Goal: Information Seeking & Learning: Find specific fact

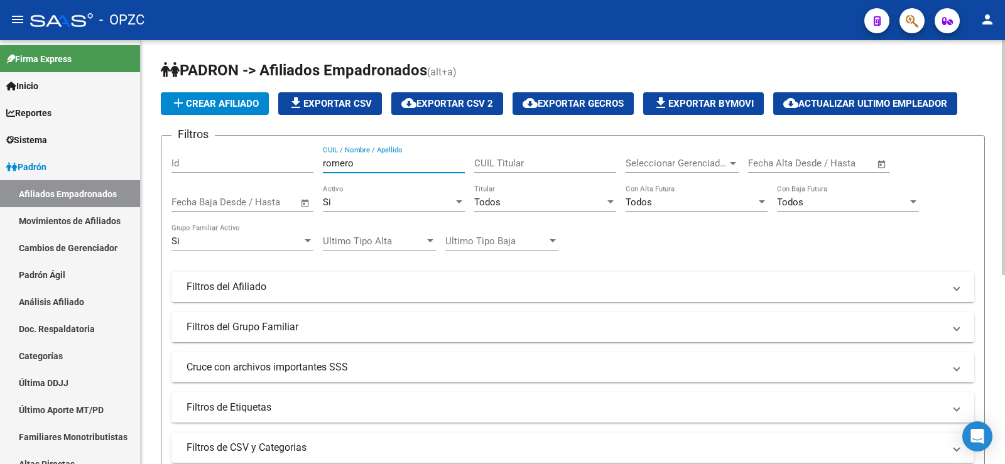
drag, startPoint x: 369, startPoint y: 163, endPoint x: 310, endPoint y: 163, distance: 59.1
click at [310, 163] on div "Filtros Id romero CUIL / Nombre / Apellido CUIL Titular Seleccionar Gerenciador…" at bounding box center [573, 284] width 803 height 277
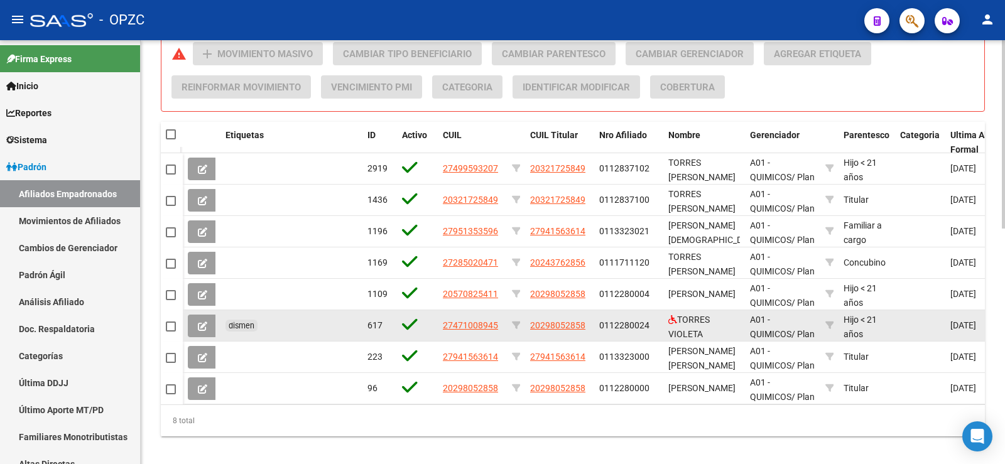
scroll to position [530, 0]
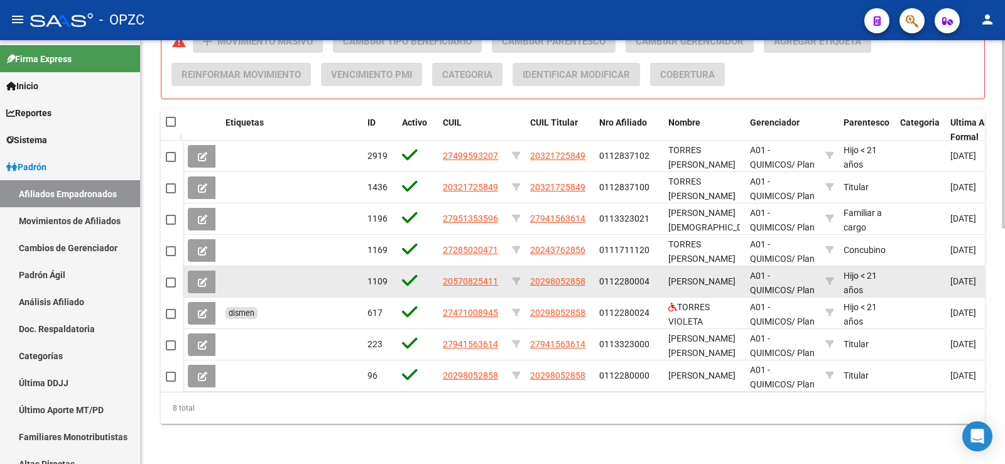
type input "torres"
drag, startPoint x: 599, startPoint y: 269, endPoint x: 650, endPoint y: 274, distance: 51.1
click at [650, 274] on datatable-body-cell "0112280004" at bounding box center [628, 281] width 69 height 31
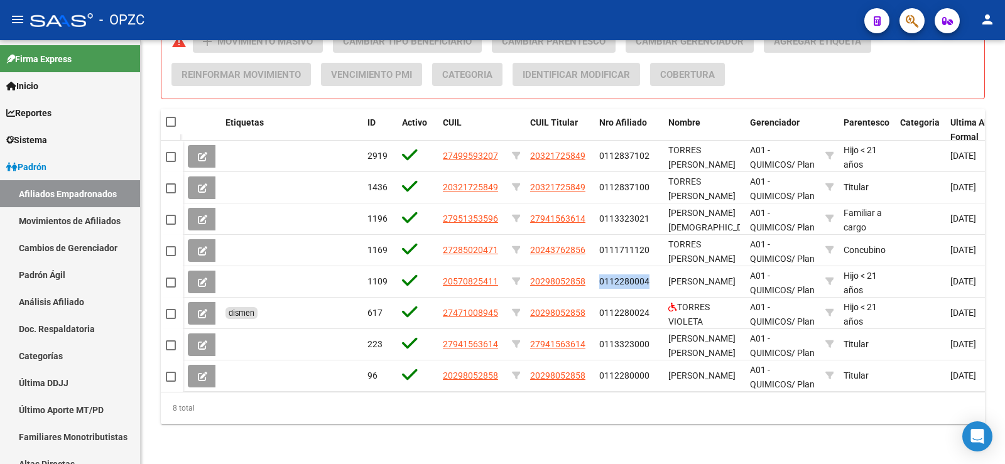
drag, startPoint x: 201, startPoint y: 268, endPoint x: 218, endPoint y: 282, distance: 22.3
click at [202, 276] on span at bounding box center [202, 281] width 9 height 11
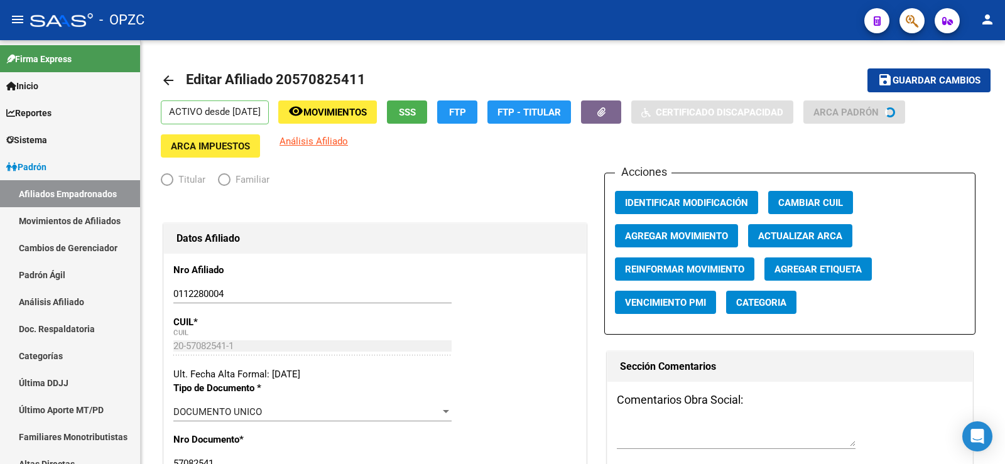
radio input "true"
type input "30-59272454-1"
click at [55, 193] on link "Afiliados Empadronados" at bounding box center [70, 193] width 140 height 27
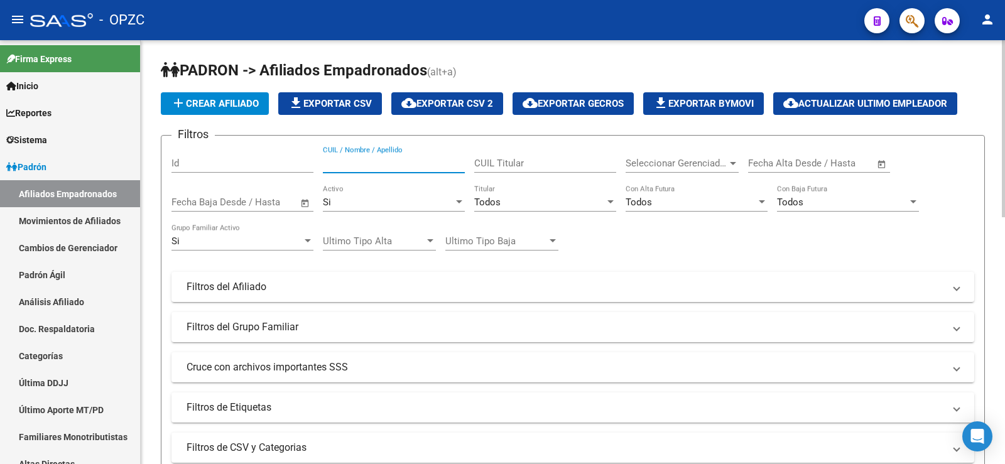
paste input "23344186464"
drag, startPoint x: 411, startPoint y: 165, endPoint x: 305, endPoint y: 162, distance: 106.2
click at [305, 162] on div "Filtros Id 23344186464 CUIL / Nombre / Apellido CUIL Titular Seleccionar Gerenc…" at bounding box center [573, 284] width 803 height 277
type input "27188634"
click at [380, 200] on div "Si" at bounding box center [388, 202] width 131 height 11
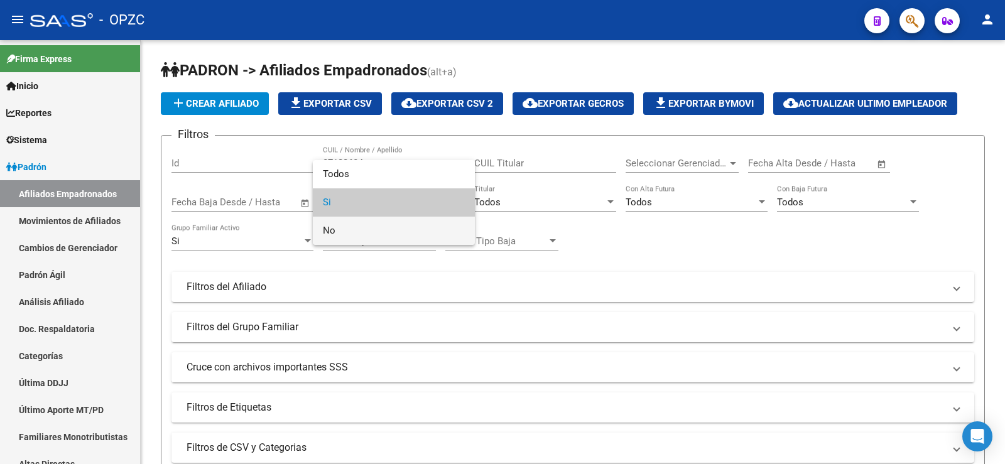
click at [361, 228] on span "No" at bounding box center [394, 231] width 142 height 28
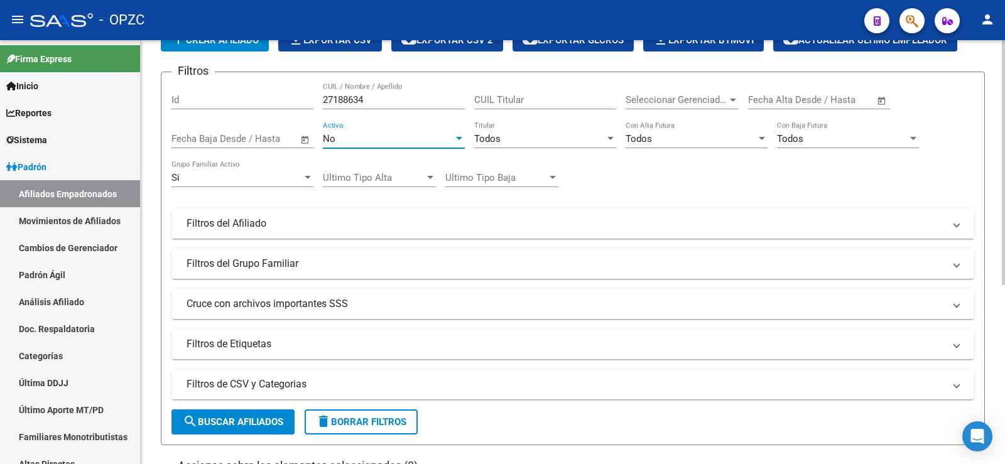
scroll to position [188, 0]
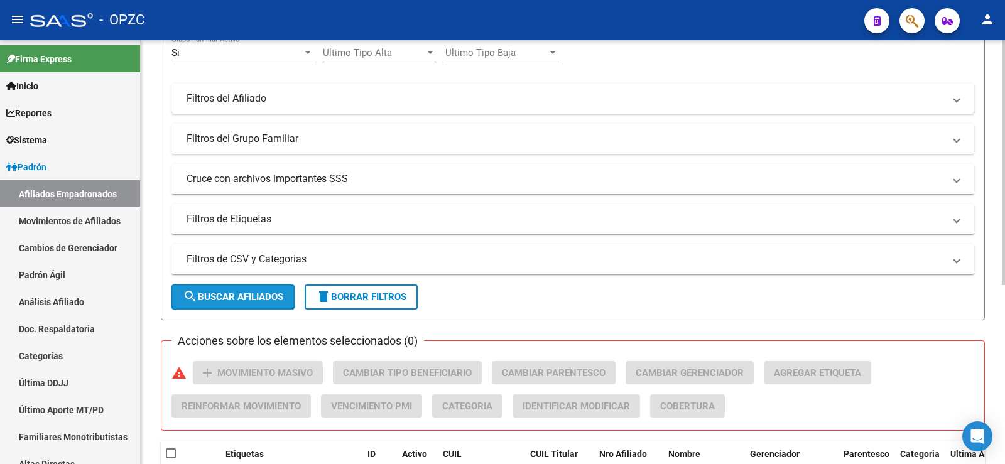
click at [265, 293] on span "search Buscar Afiliados" at bounding box center [233, 297] width 101 height 11
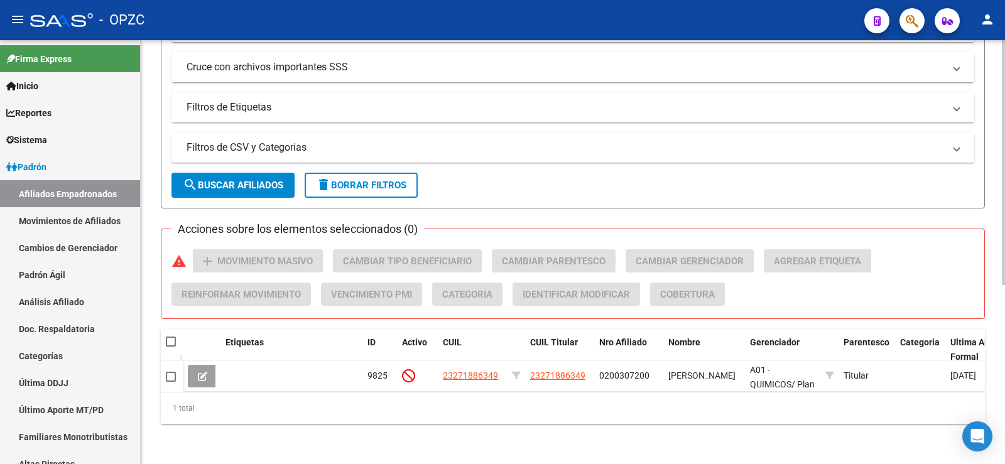
scroll to position [310, 0]
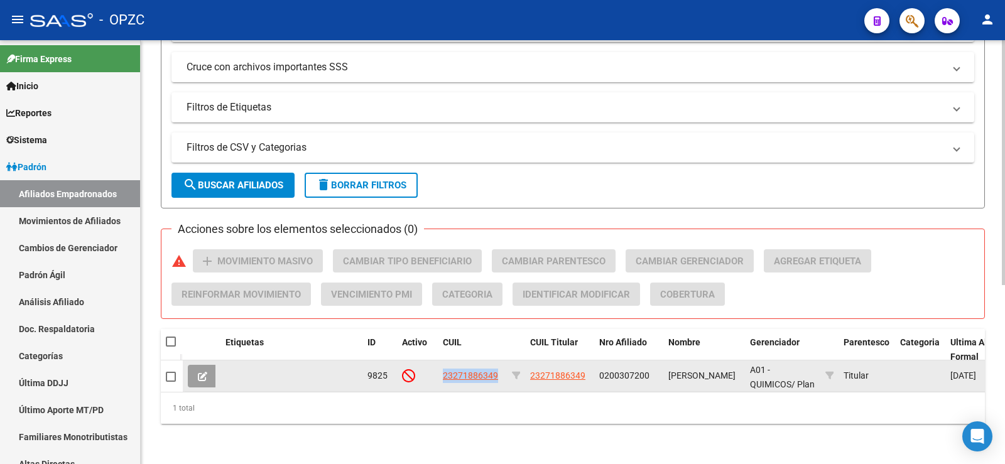
drag, startPoint x: 500, startPoint y: 364, endPoint x: 442, endPoint y: 364, distance: 57.8
click at [442, 364] on datatable-body-cell "23271886349" at bounding box center [472, 376] width 69 height 31
copy span "23271886349"
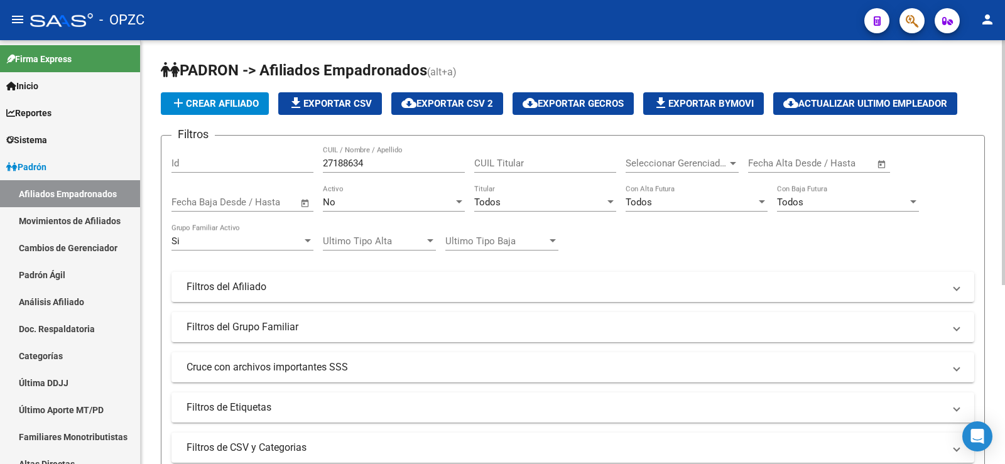
scroll to position [63, 0]
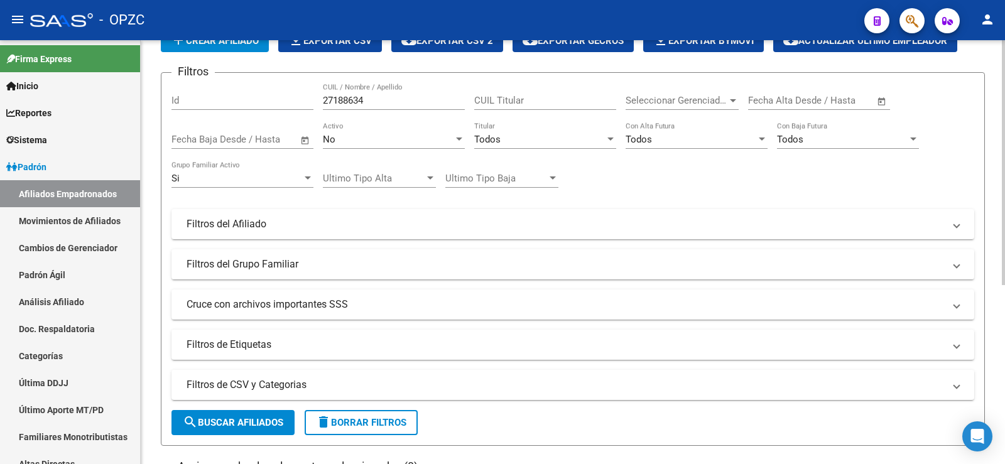
click at [394, 419] on span "delete Borrar Filtros" at bounding box center [361, 422] width 90 height 11
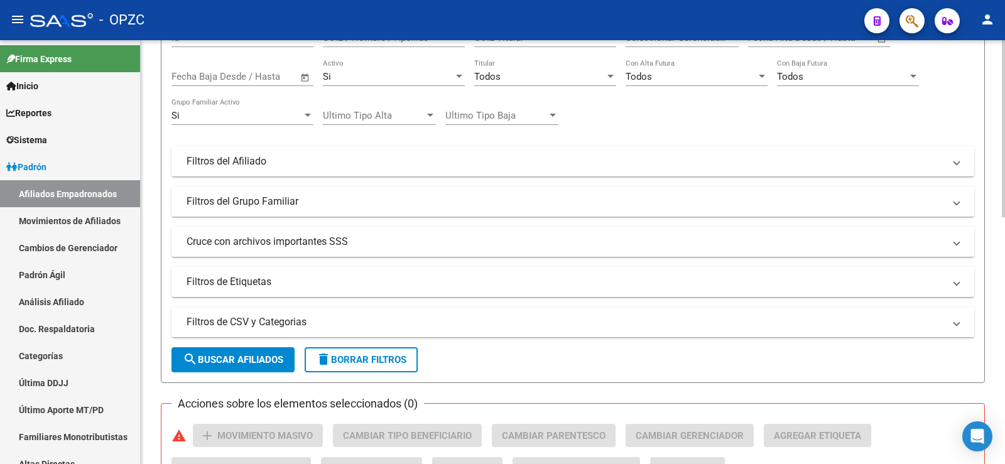
scroll to position [0, 0]
